Goal: Navigation & Orientation: Find specific page/section

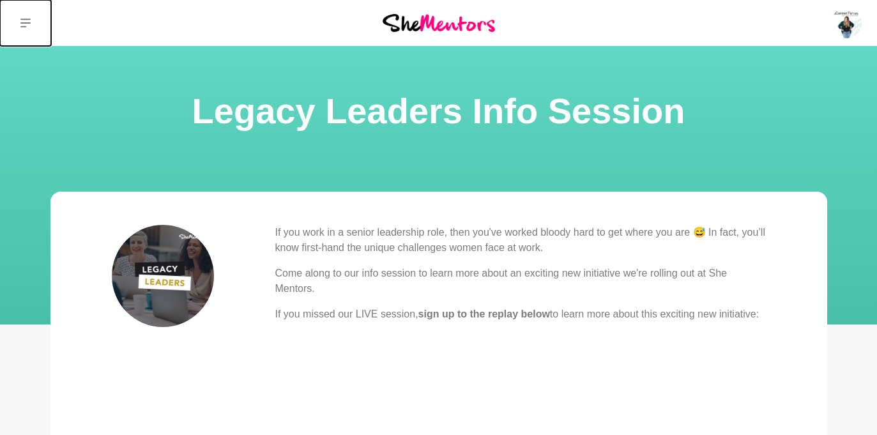
click at [28, 19] on icon at bounding box center [25, 23] width 10 height 10
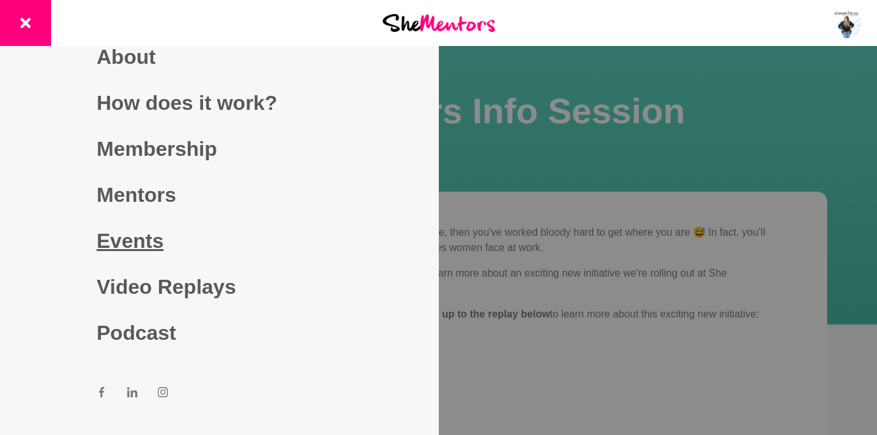
click at [133, 232] on link "Events" at bounding box center [218, 241] width 245 height 46
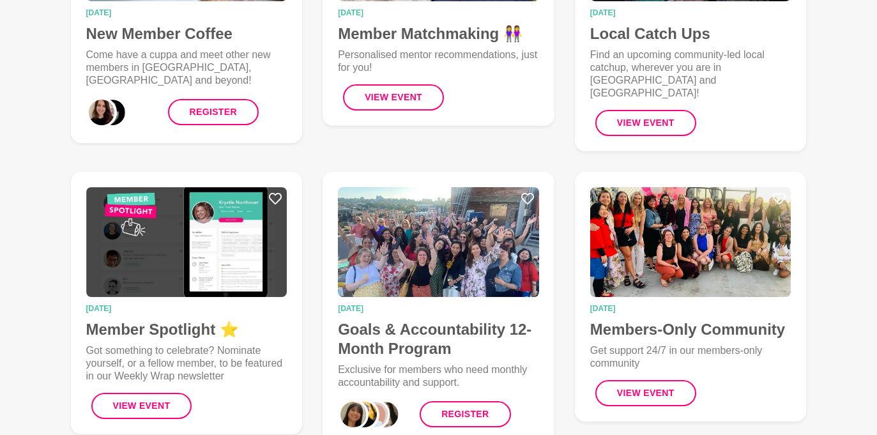
scroll to position [34, 0]
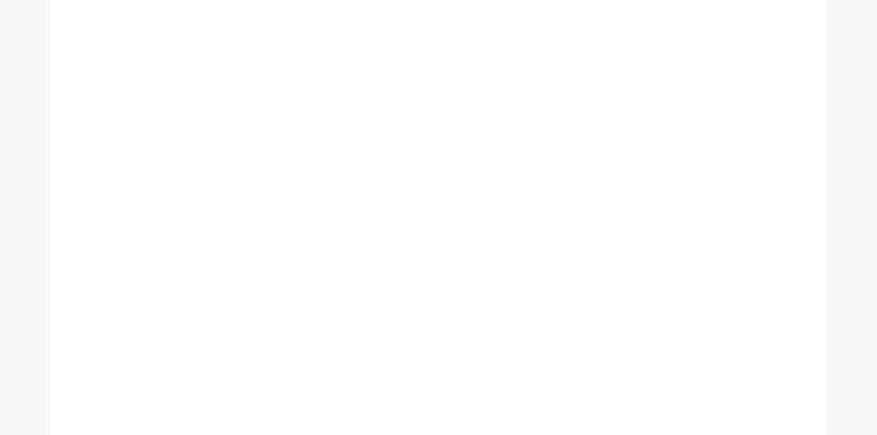
scroll to position [357, 0]
